Goal: Task Accomplishment & Management: Use online tool/utility

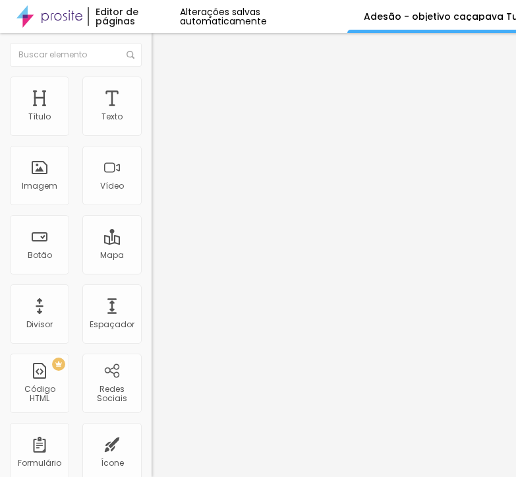
click at [152, 133] on span at bounding box center [156, 138] width 8 height 11
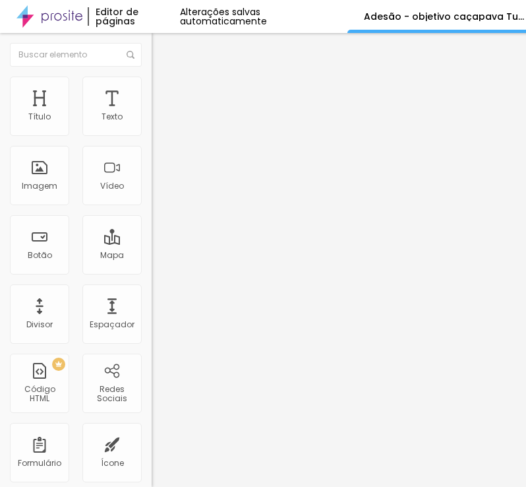
scroll to position [970, 0]
drag, startPoint x: 53, startPoint y: 312, endPoint x: 49, endPoint y: 251, distance: 60.8
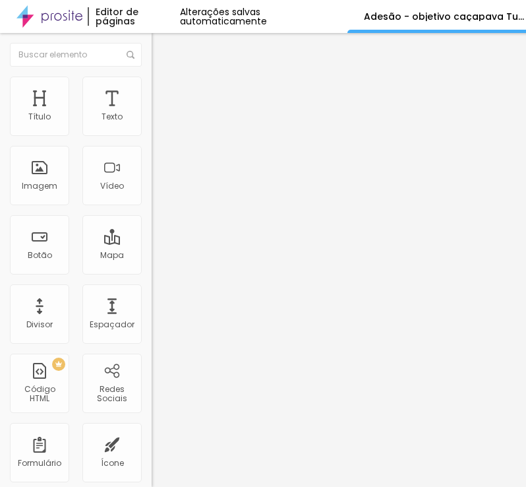
drag, startPoint x: 197, startPoint y: 301, endPoint x: 39, endPoint y: 293, distance: 158.4
paste input "PACOTE IV: SÓ COLAÇÃO: R$ 300,00 DA SEGUINTE FORMA DE PAGAMENTO:"
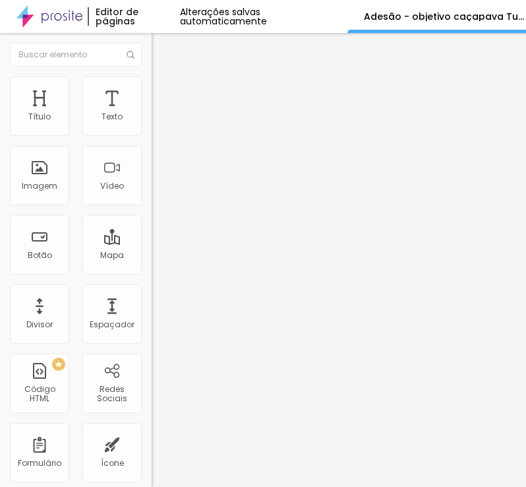
type input "PACOTE IV: SÓ COLAÇÃO: R$ 300,00 DA SEGUINTE FORMA DE PAGAMENTO:"
drag, startPoint x: 97, startPoint y: 380, endPoint x: 89, endPoint y: 380, distance: 7.9
paste input "4 parcelas de R$ 75,00 com cartão de crédito, de outubro/2025 a janeiro/2026"
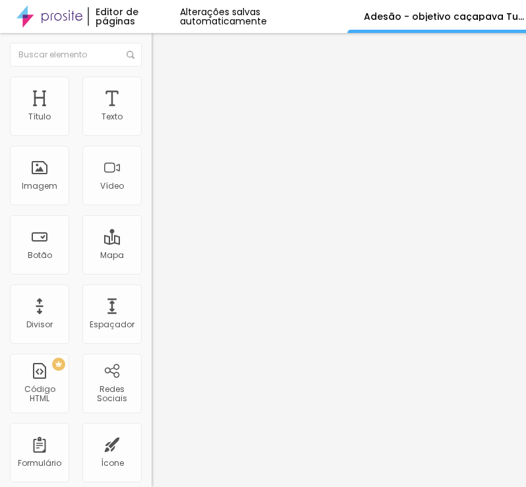
type input "4 parcelas de R$ 75,00 com cartão de crédito, de outubro/2025 a janeiro/2026"
drag, startPoint x: 168, startPoint y: 345, endPoint x: 67, endPoint y: 342, distance: 101.6
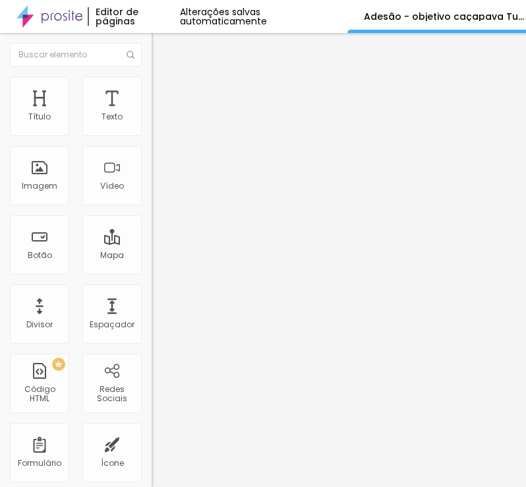
paste input "2 parcelas de R$ 150,00 com boleto bancário, sendo para outubro e novembro/2025"
type input "2 parcelas de R$ 150,00 com boleto bancário, sendo para outubro e novembro/2025"
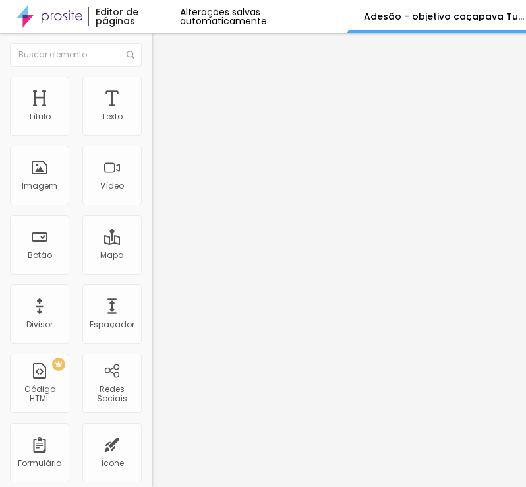
scroll to position [950, 0]
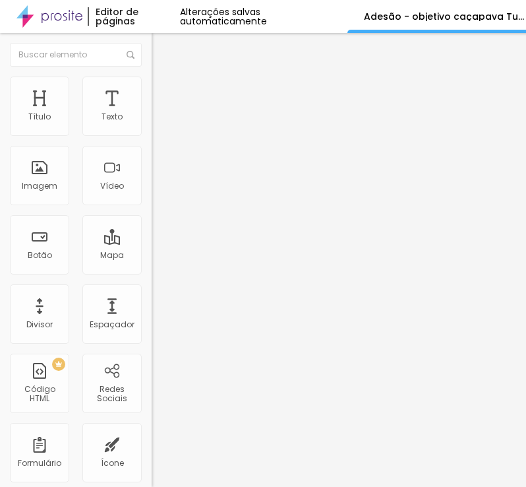
paste input "outubr"
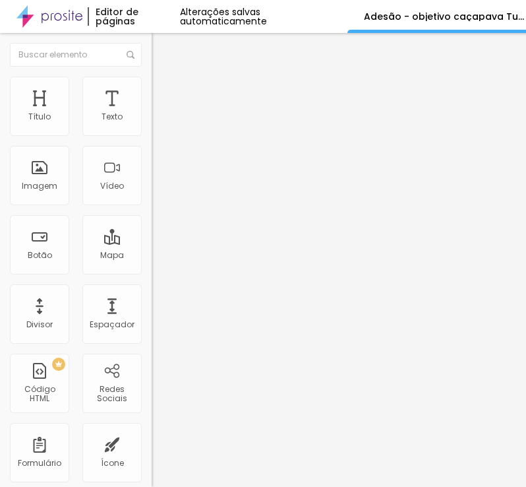
type input "As formas de pagamento acima são válidas para adesões até o mês de outubro de 2…"
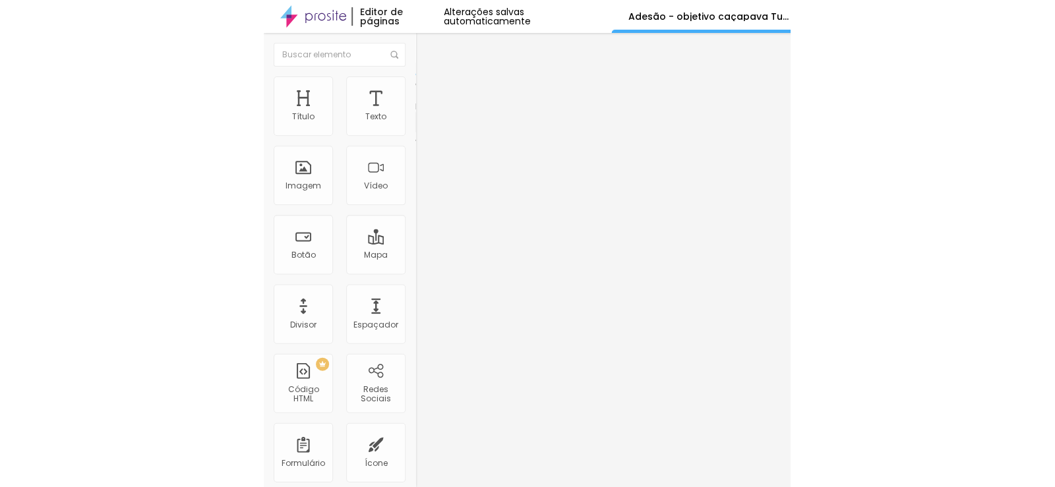
scroll to position [0, 0]
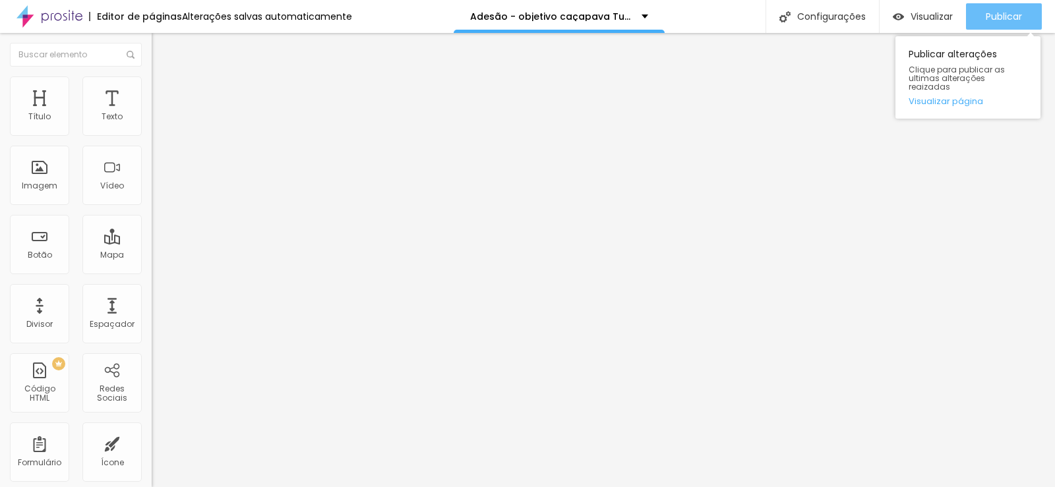
click at [1008, 15] on span "Publicar" at bounding box center [1004, 16] width 36 height 11
click at [996, 26] on div "Publicar" at bounding box center [1004, 16] width 36 height 26
